Goal: Task Accomplishment & Management: Use online tool/utility

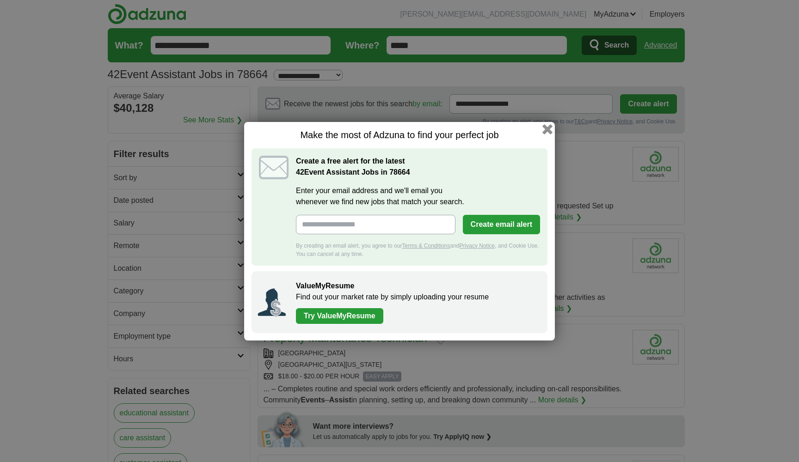
click at [550, 129] on button "button" at bounding box center [547, 129] width 10 height 10
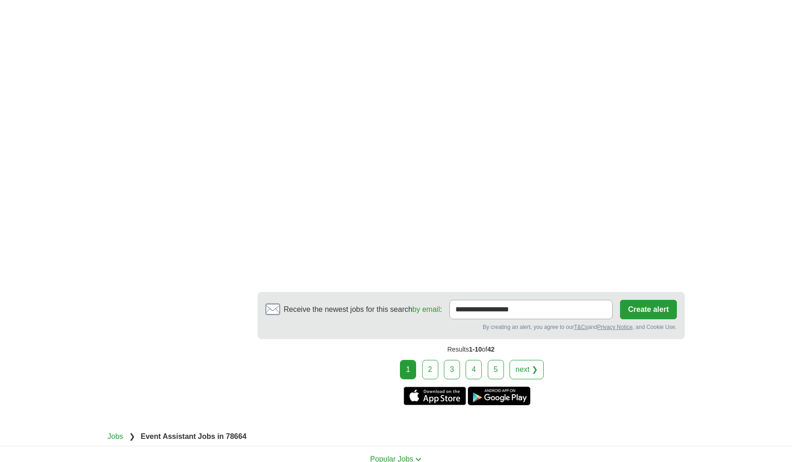
scroll to position [1169, 0]
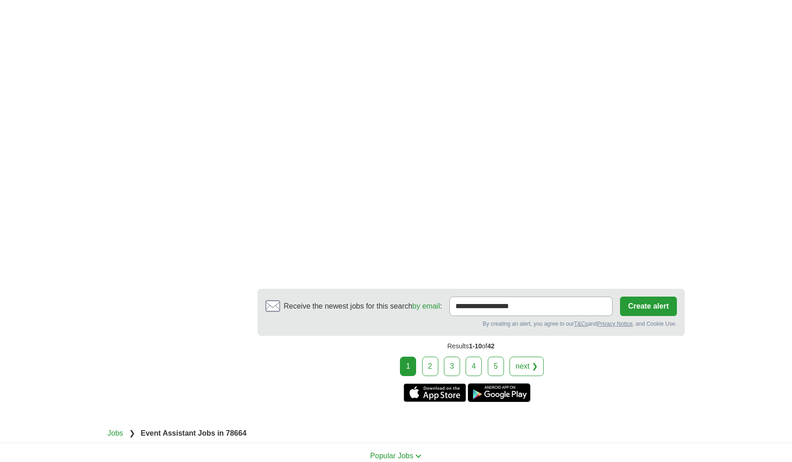
click at [426, 376] on link "2" at bounding box center [430, 366] width 16 height 19
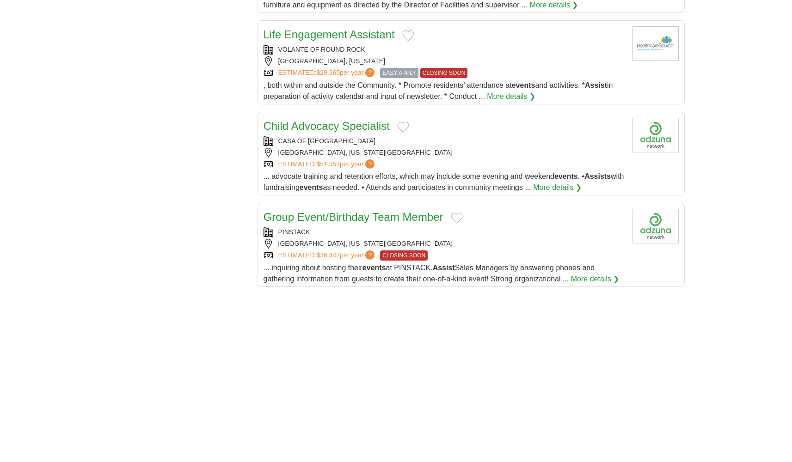
scroll to position [849, 0]
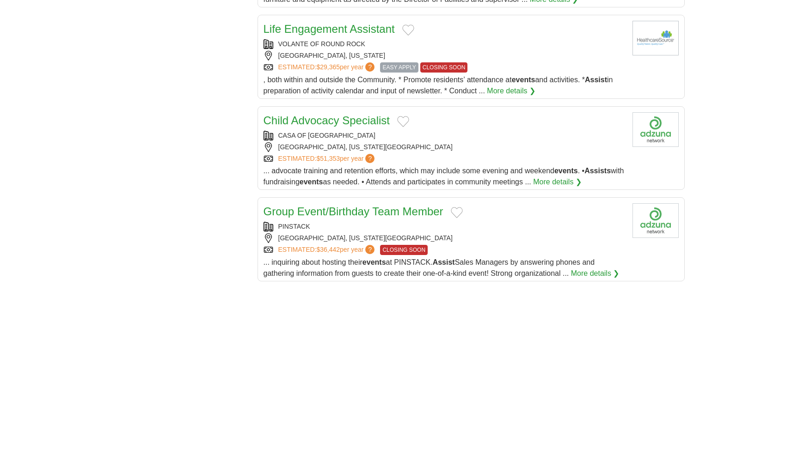
click at [437, 277] on span "... inquiring about hosting their events at PINSTACK. Assist Sales Managers by …" at bounding box center [428, 267] width 331 height 19
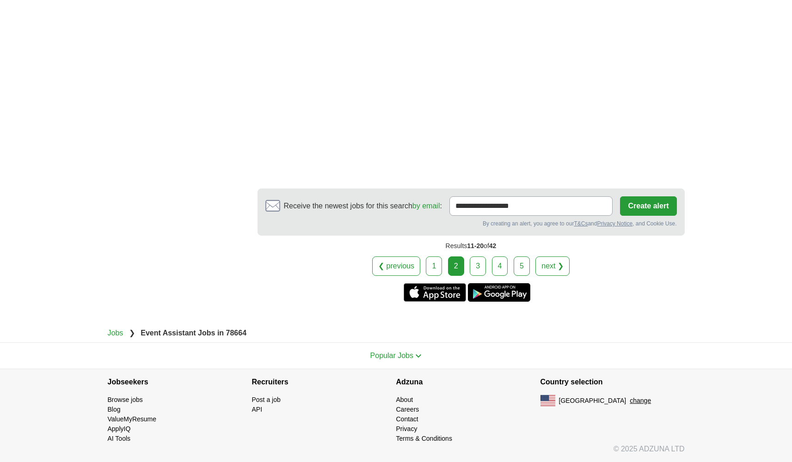
scroll to position [1518, 0]
click at [482, 267] on link "3" at bounding box center [478, 265] width 16 height 19
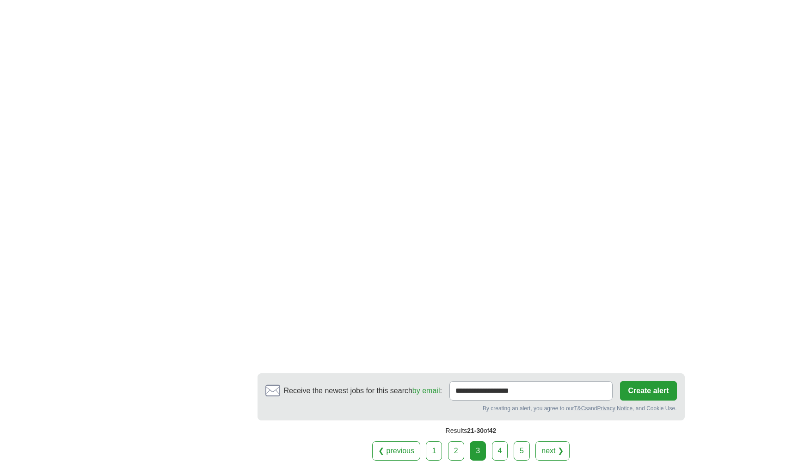
scroll to position [1347, 0]
click at [501, 440] on link "4" at bounding box center [500, 449] width 16 height 19
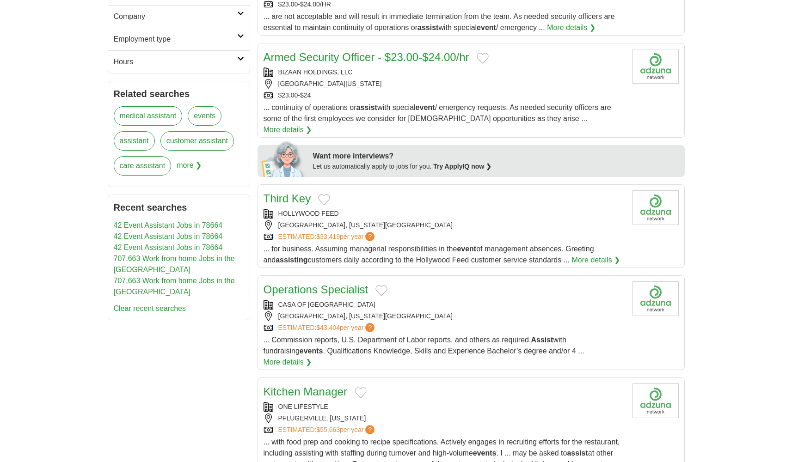
scroll to position [298, 0]
click at [473, 220] on div "[GEOGRAPHIC_DATA], [US_STATE][GEOGRAPHIC_DATA]" at bounding box center [443, 225] width 361 height 10
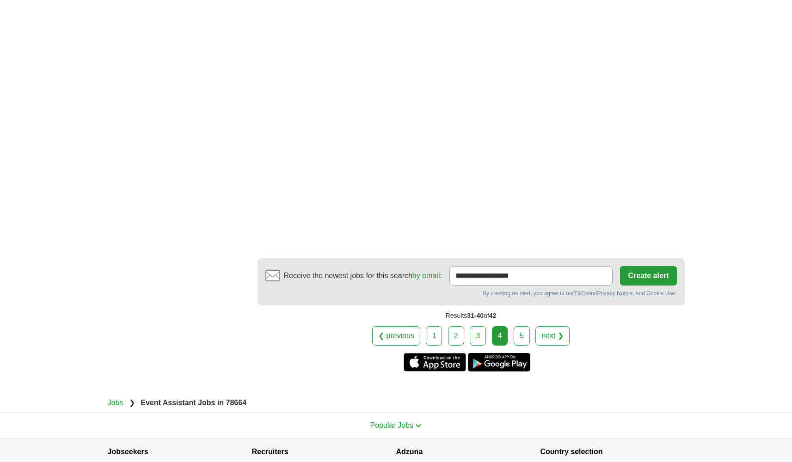
scroll to position [1458, 0]
click at [520, 326] on link "5" at bounding box center [521, 335] width 16 height 19
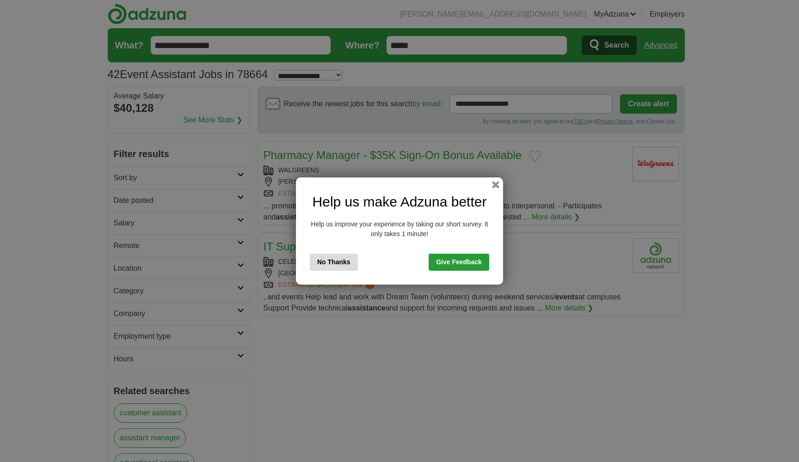
click at [341, 258] on button "No Thanks" at bounding box center [334, 262] width 48 height 17
